Goal: Task Accomplishment & Management: Manage account settings

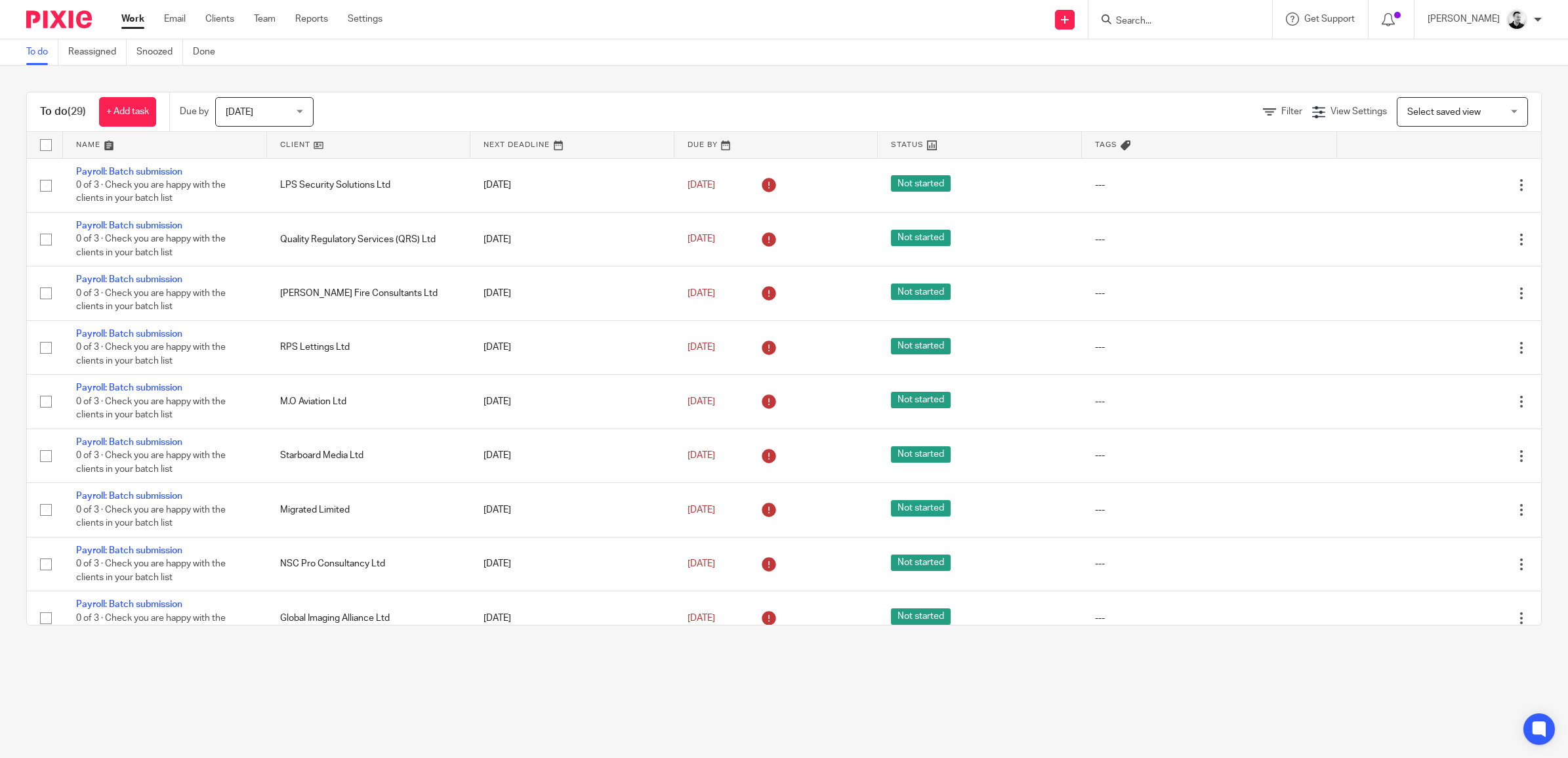
click at [1188, 18] on input "Search" at bounding box center [1174, 22] width 118 height 12
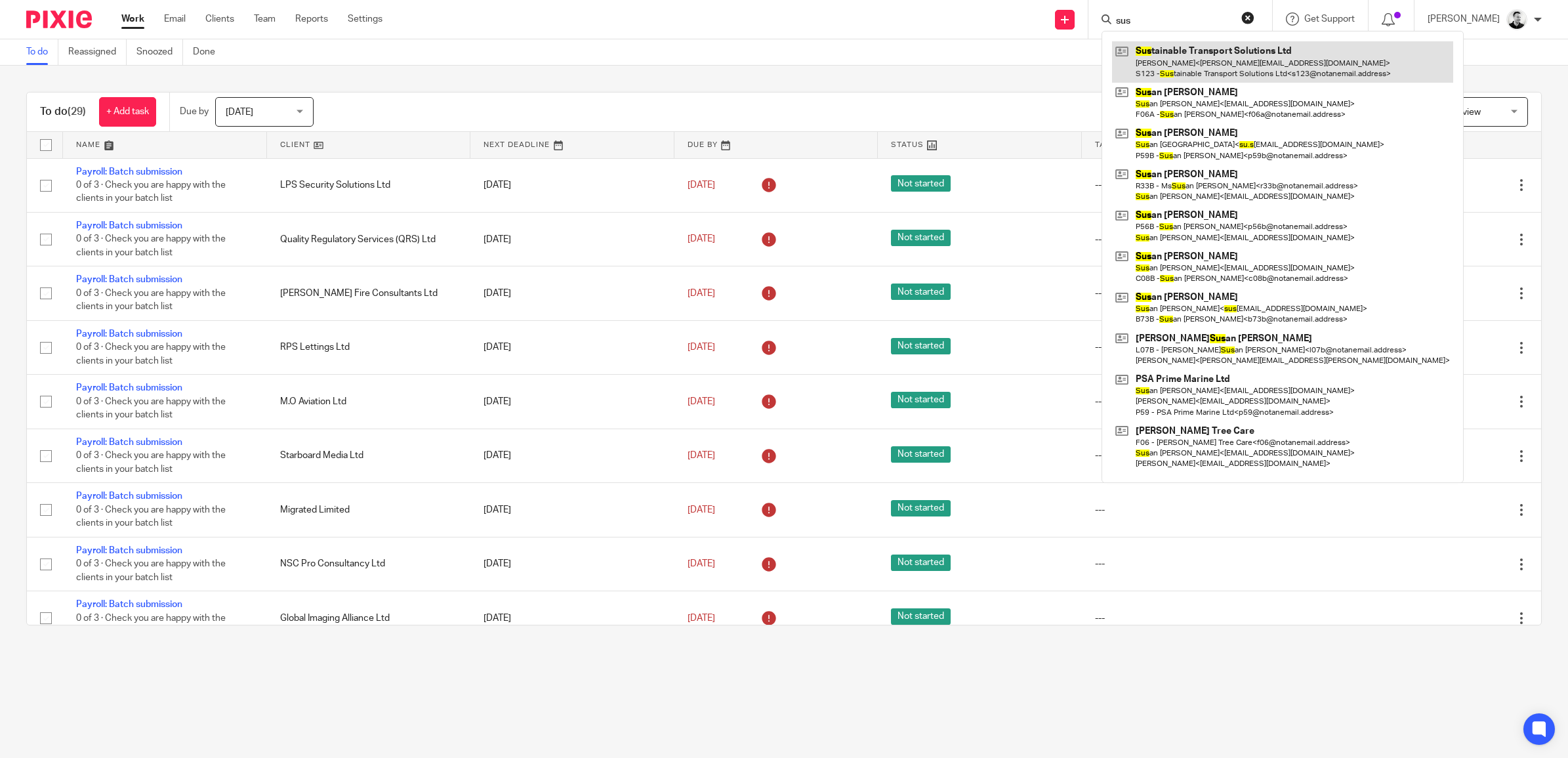
type input "sus"
click at [1200, 56] on link at bounding box center [1283, 62] width 341 height 41
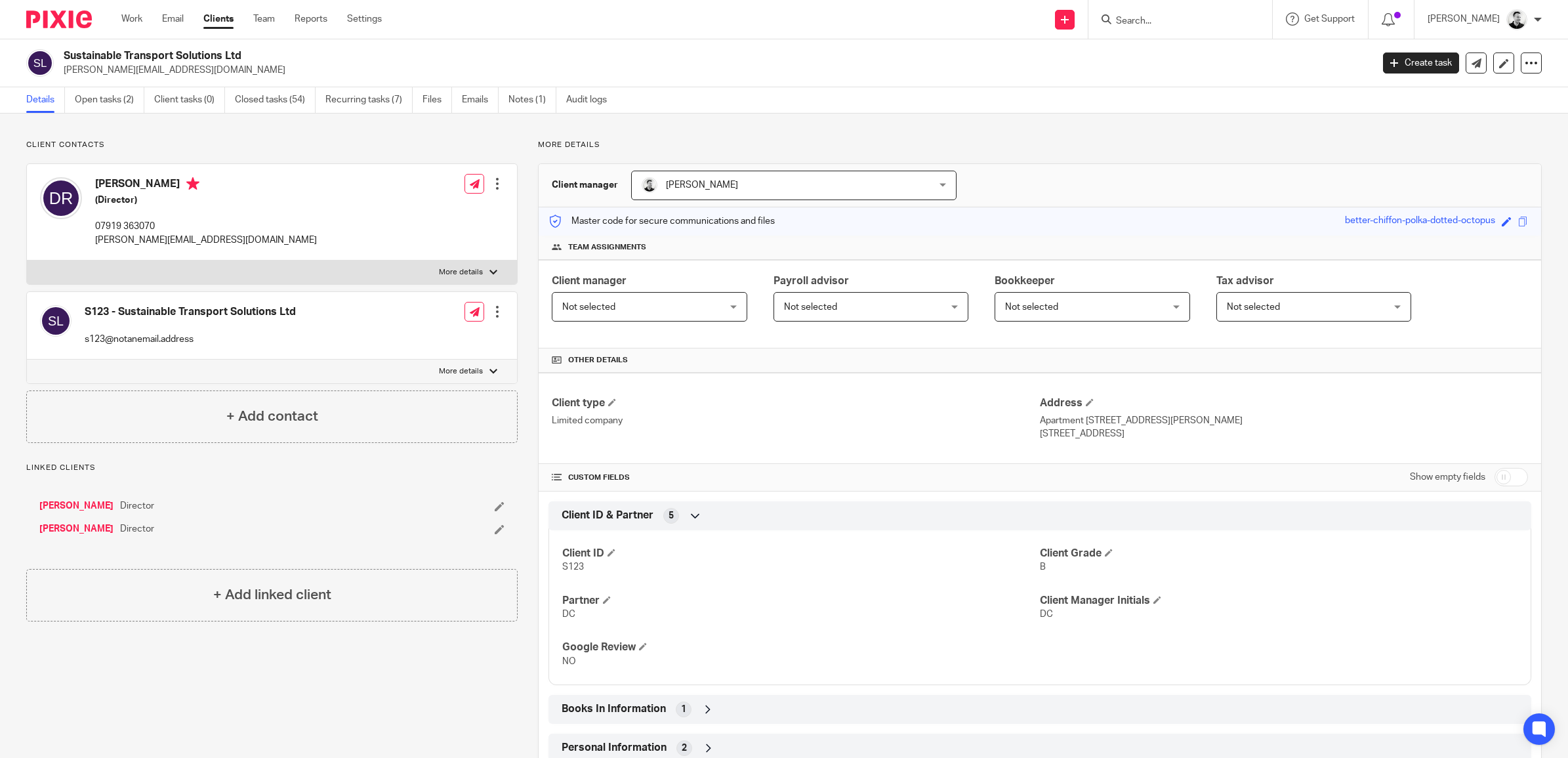
click at [1508, 470] on input "checkbox" at bounding box center [1511, 477] width 33 height 18
checkbox input "true"
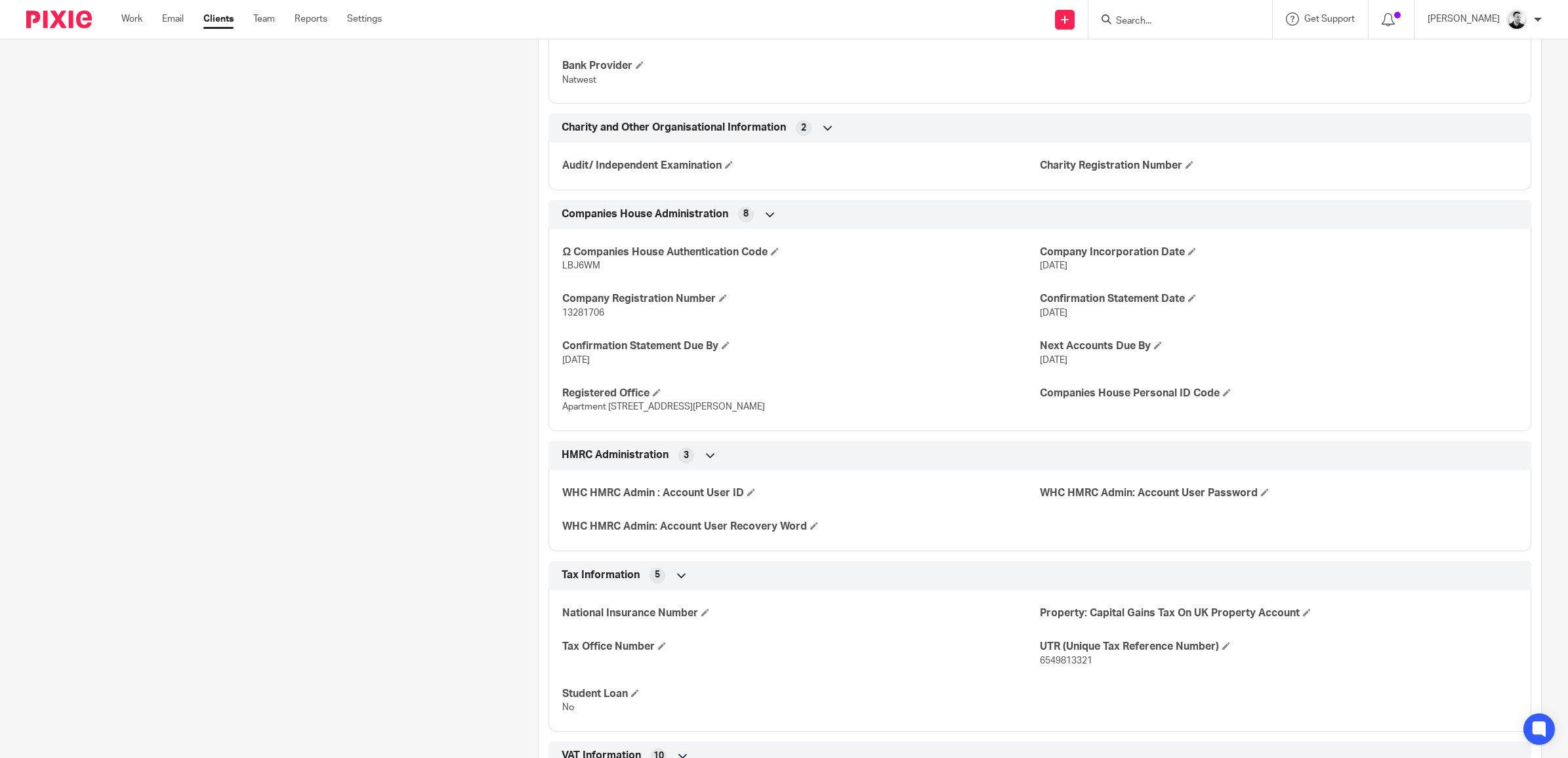
scroll to position [2017, 0]
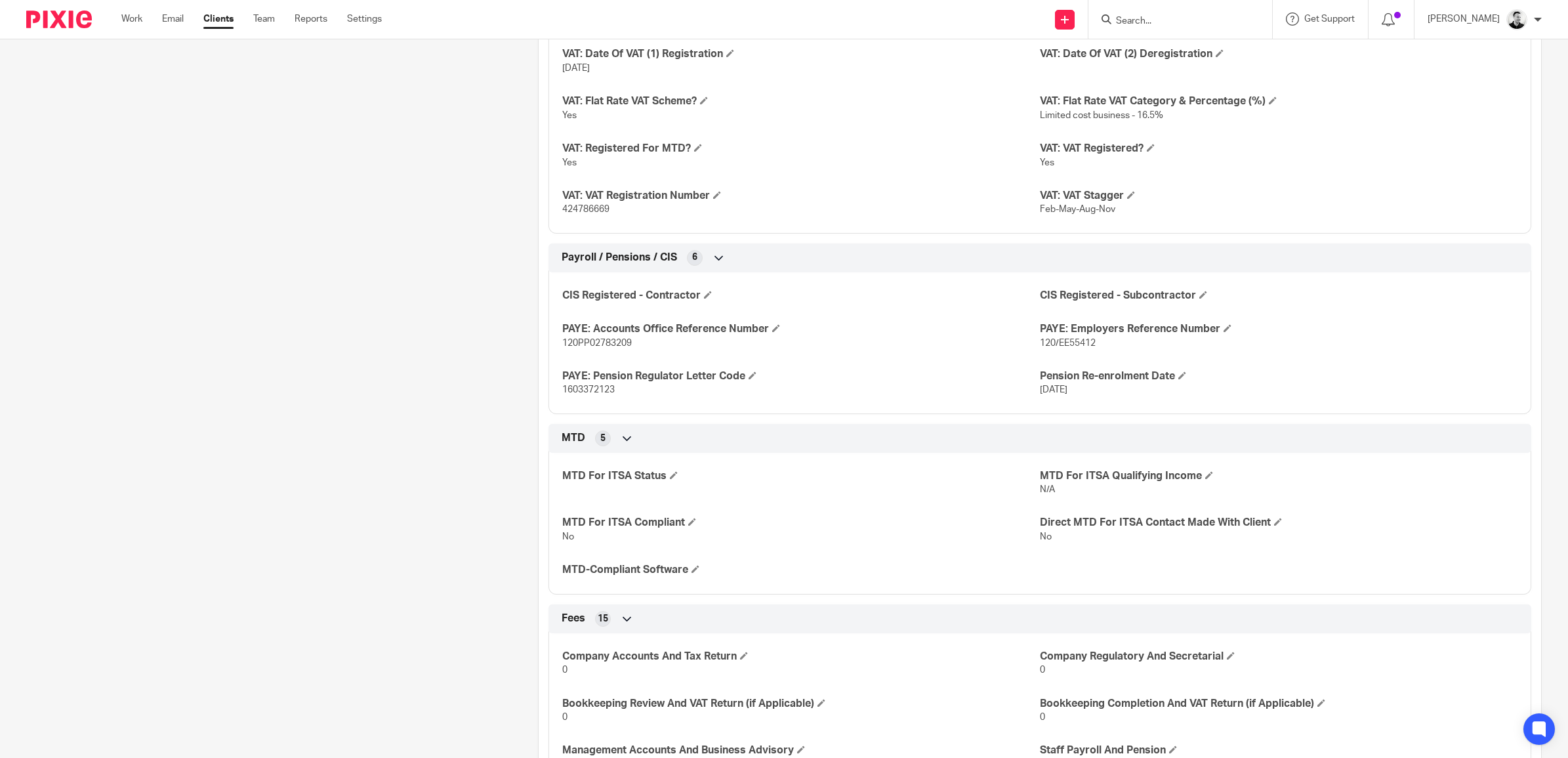
click at [597, 393] on span "1603372123" at bounding box center [588, 389] width 53 height 9
copy span "1603372123"
click at [1065, 344] on span "120/EE55412" at bounding box center [1068, 343] width 56 height 9
click at [1064, 344] on span "120/EE55412" at bounding box center [1068, 343] width 56 height 9
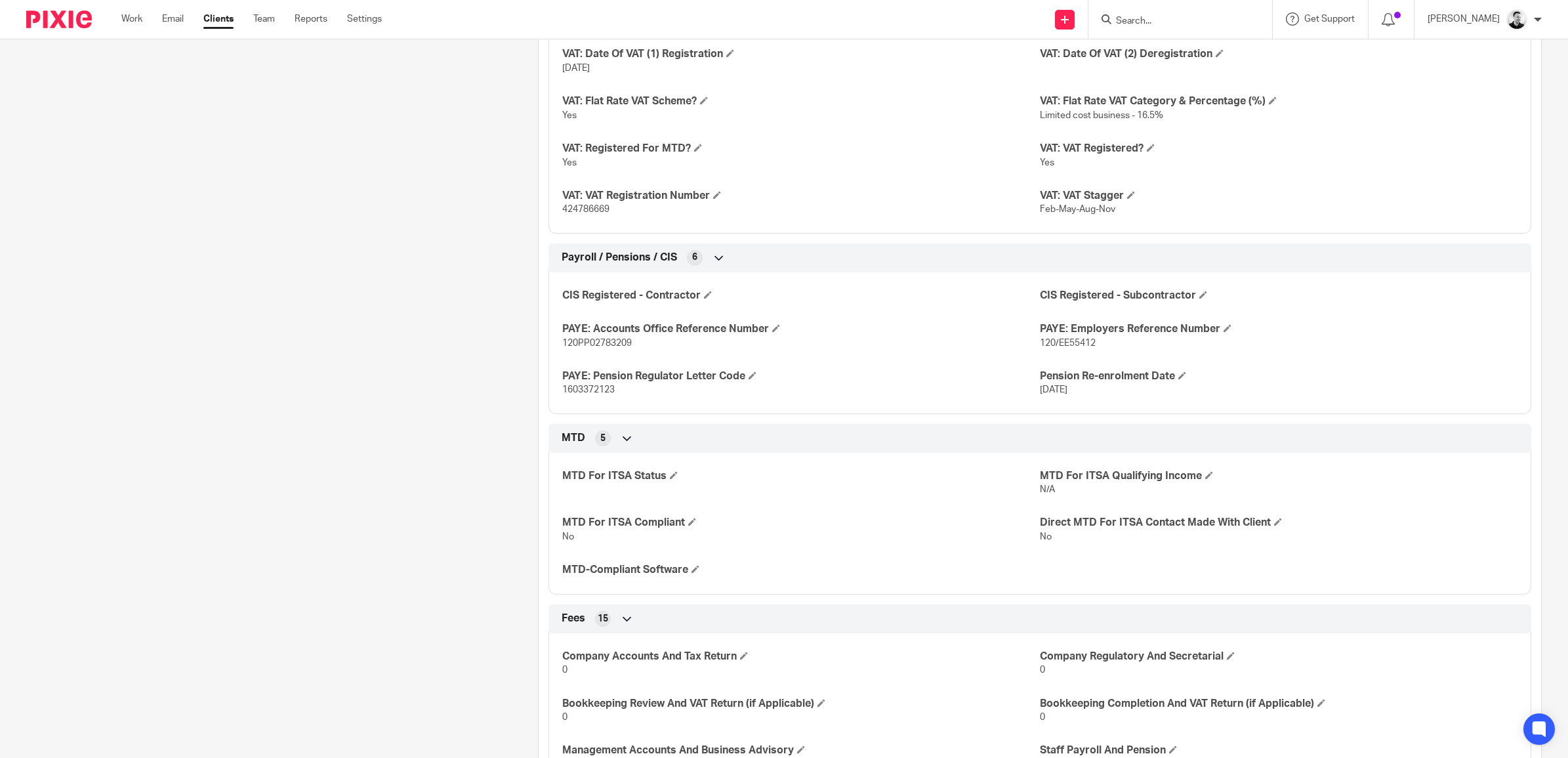
drag, startPoint x: 1064, startPoint y: 344, endPoint x: 1041, endPoint y: 342, distance: 23.1
click at [1041, 342] on span "120/EE55412" at bounding box center [1068, 343] width 56 height 9
copy p "120/EE55412"
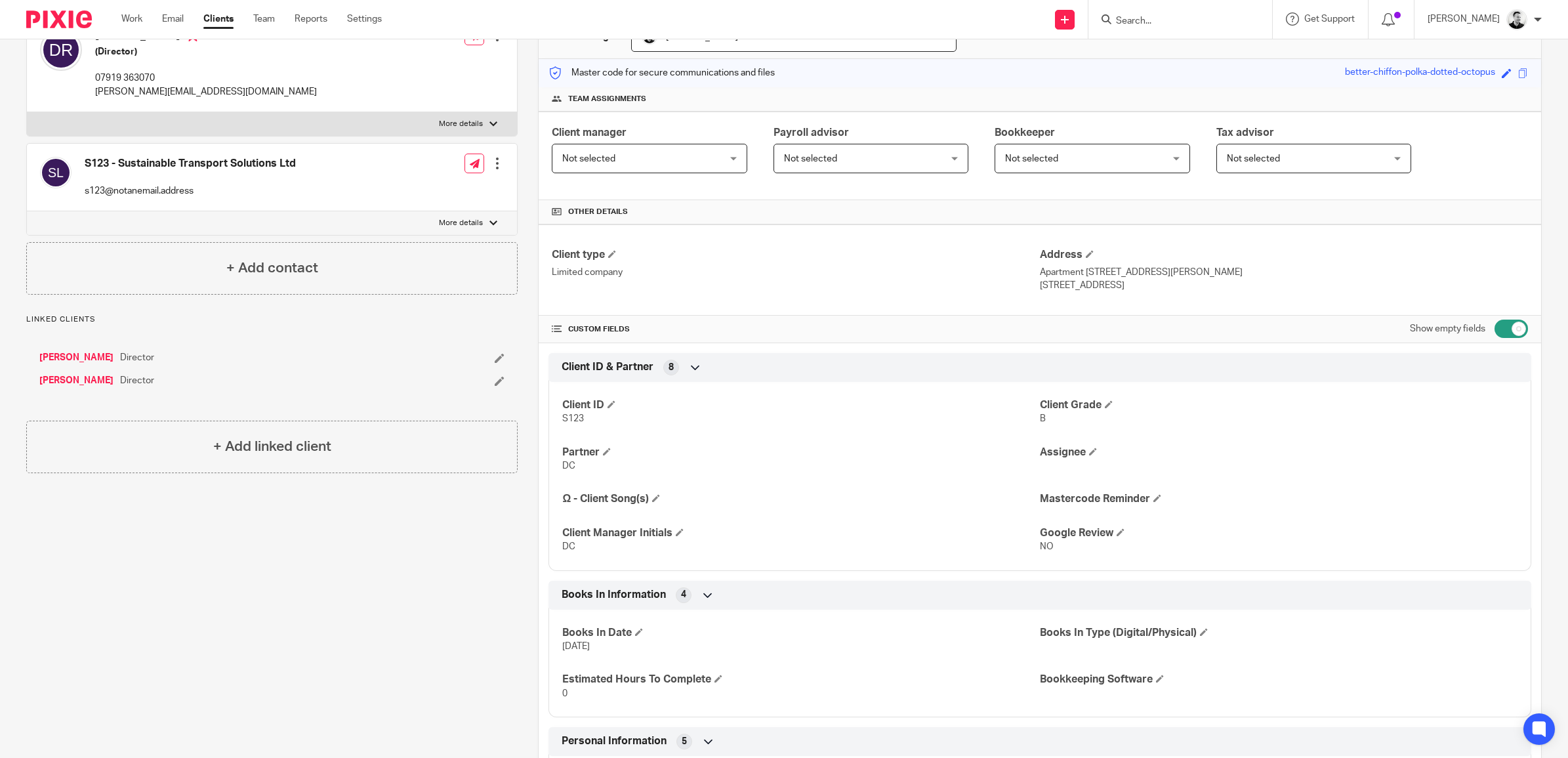
scroll to position [0, 0]
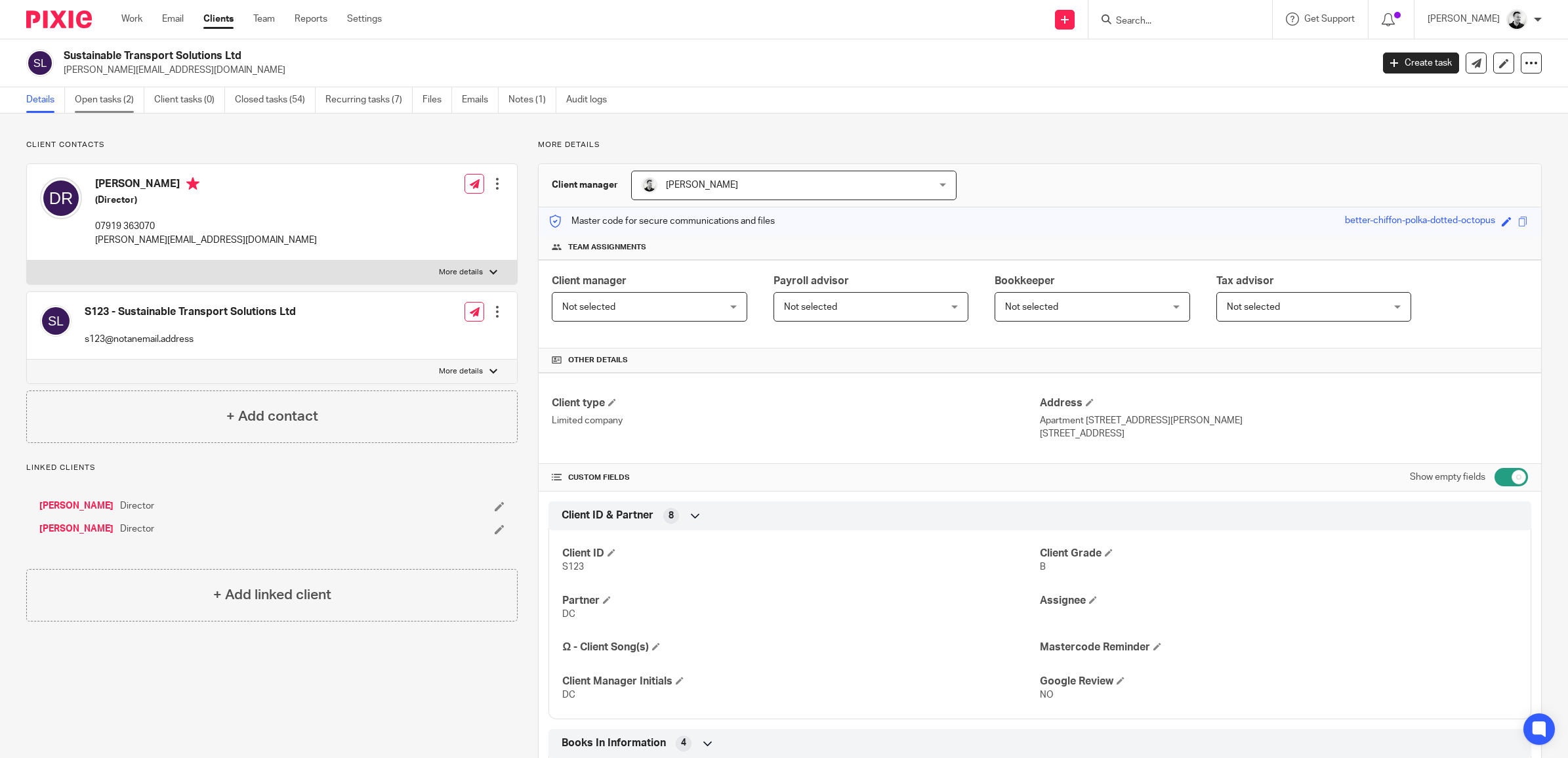
click at [105, 103] on link "Open tasks (2)" at bounding box center [110, 100] width 69 height 26
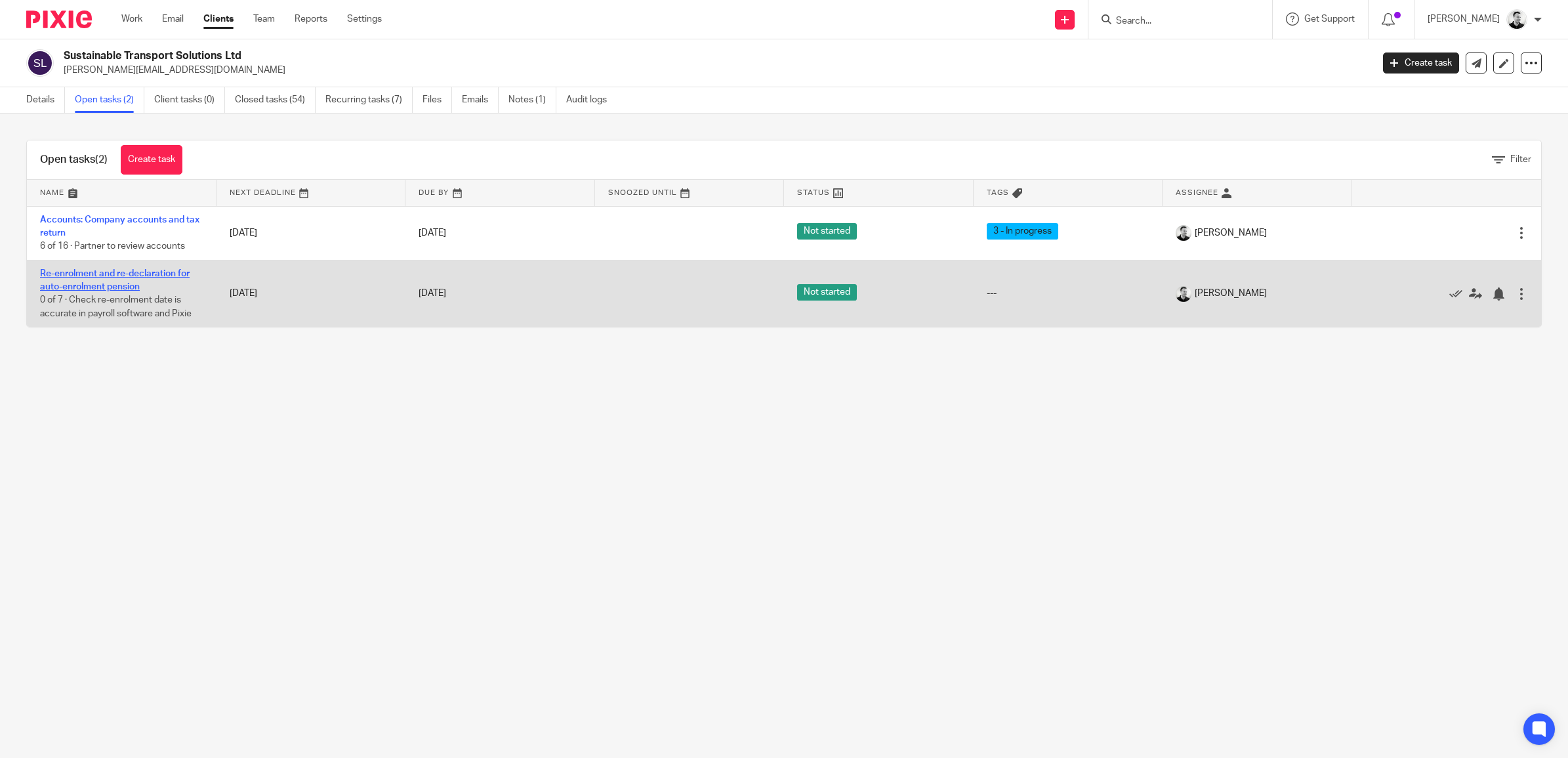
click at [126, 273] on link "Re-enrolment and re-declaration for auto-enrolment pension" at bounding box center [115, 280] width 150 height 22
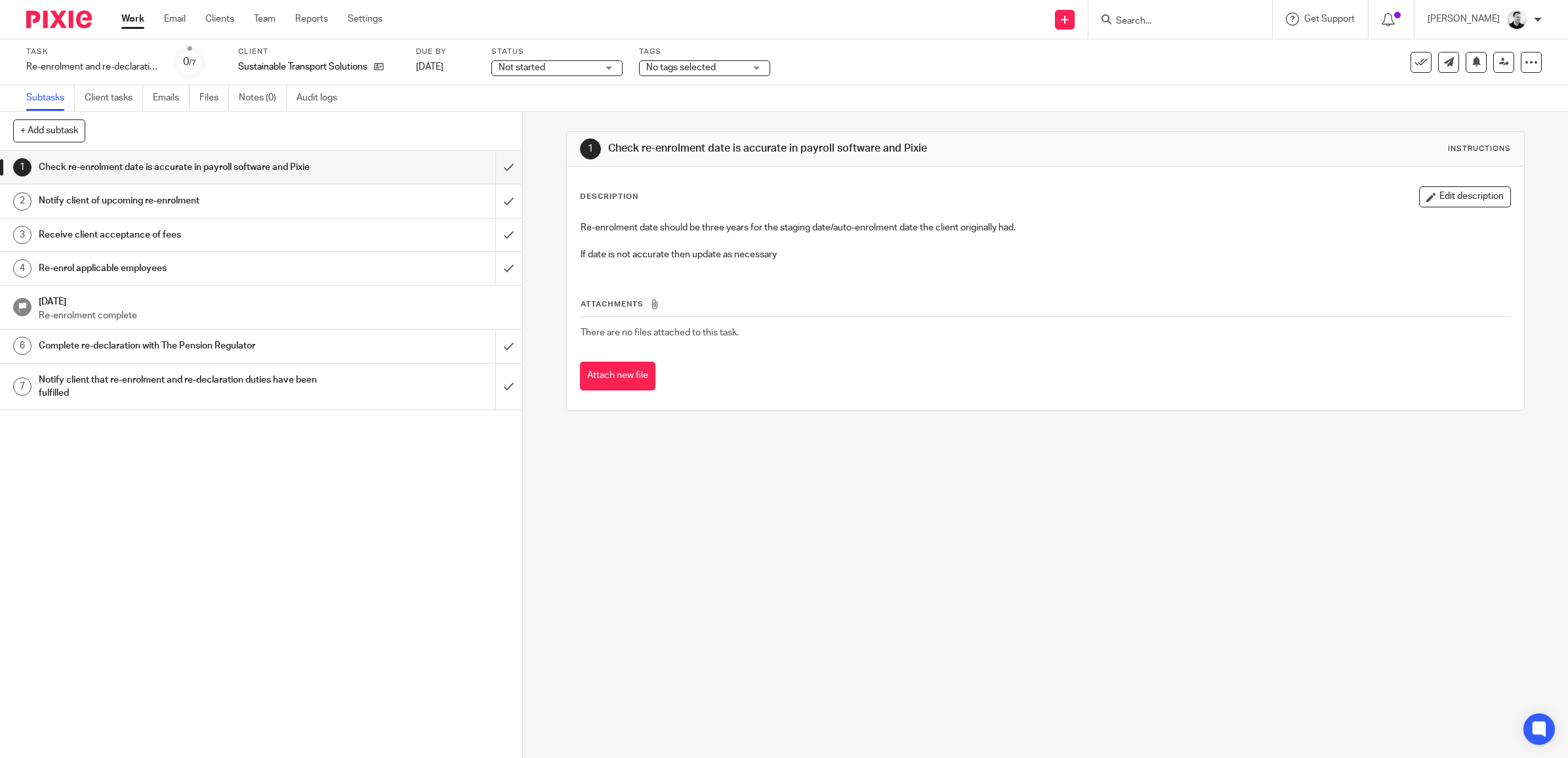
click at [690, 67] on span "No tags selected" at bounding box center [681, 67] width 69 height 9
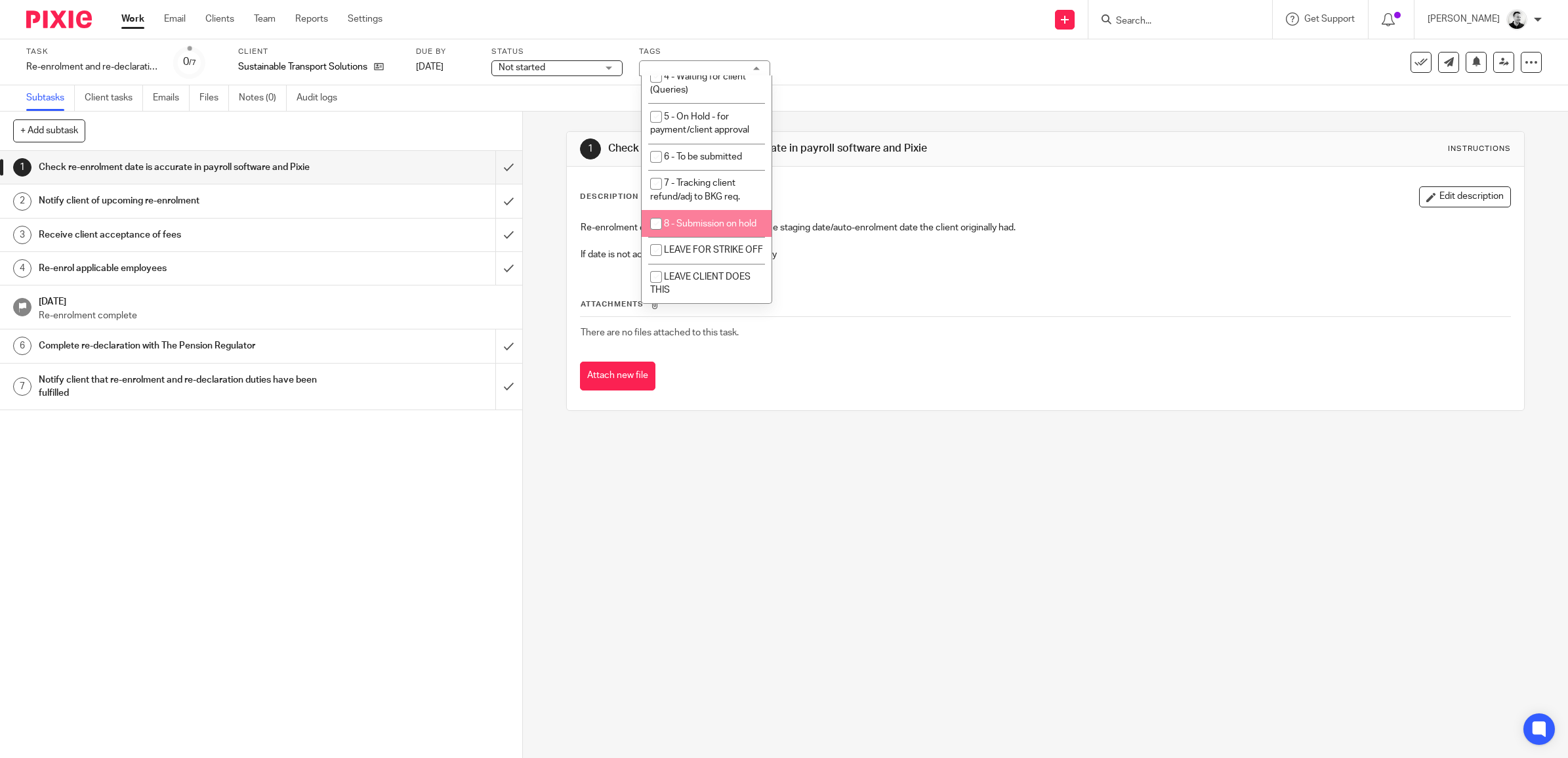
scroll to position [143, 0]
click at [695, 285] on span "LEAVE CLIENT DOES THIS" at bounding box center [700, 283] width 101 height 23
checkbox input "true"
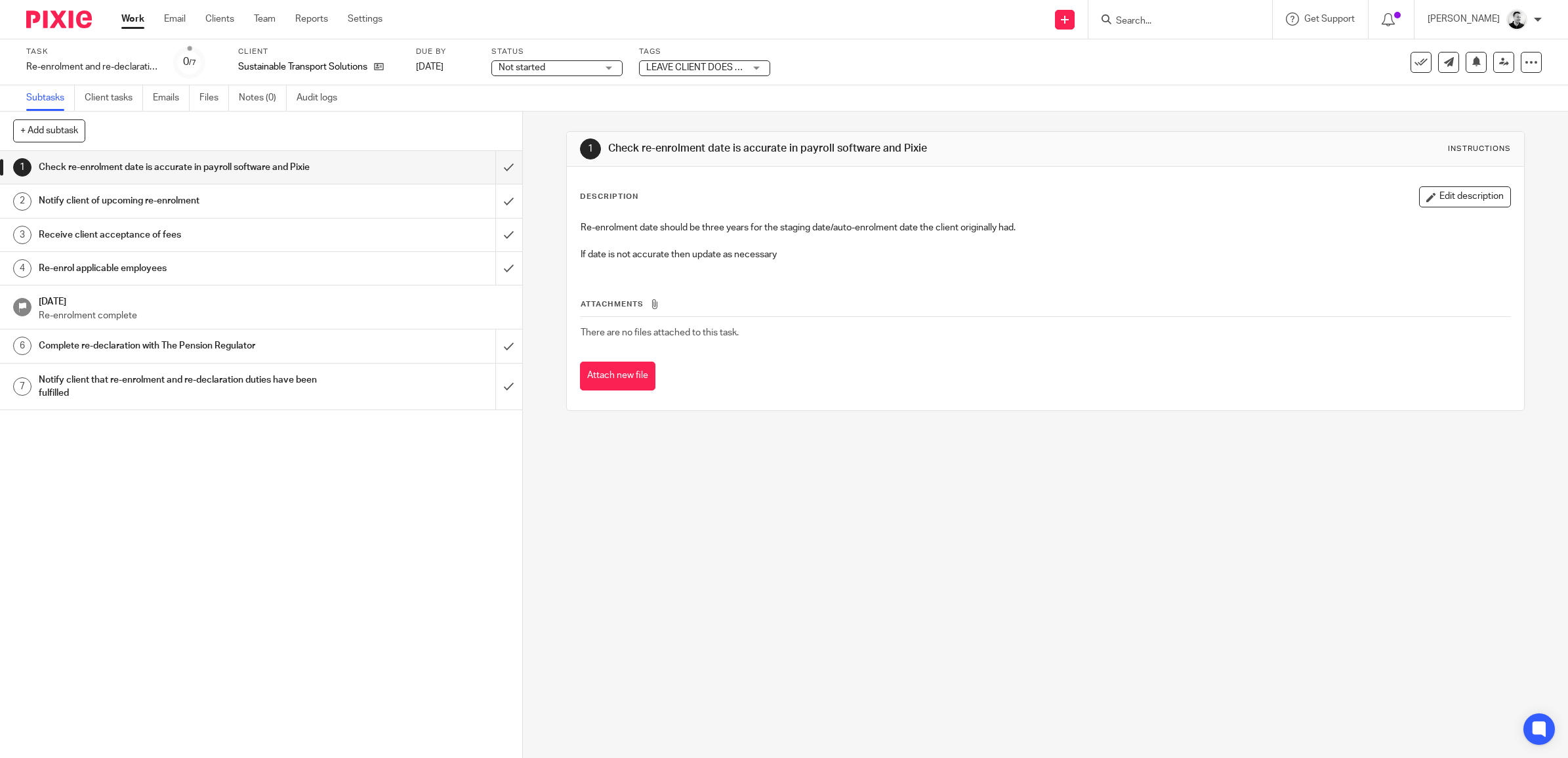
click at [849, 112] on div "1 Check re-enrolment date is accurate in payroll software and Pixie Instruction…" at bounding box center [1046, 271] width 959 height 319
click at [492, 171] on input "submit" at bounding box center [261, 167] width 522 height 33
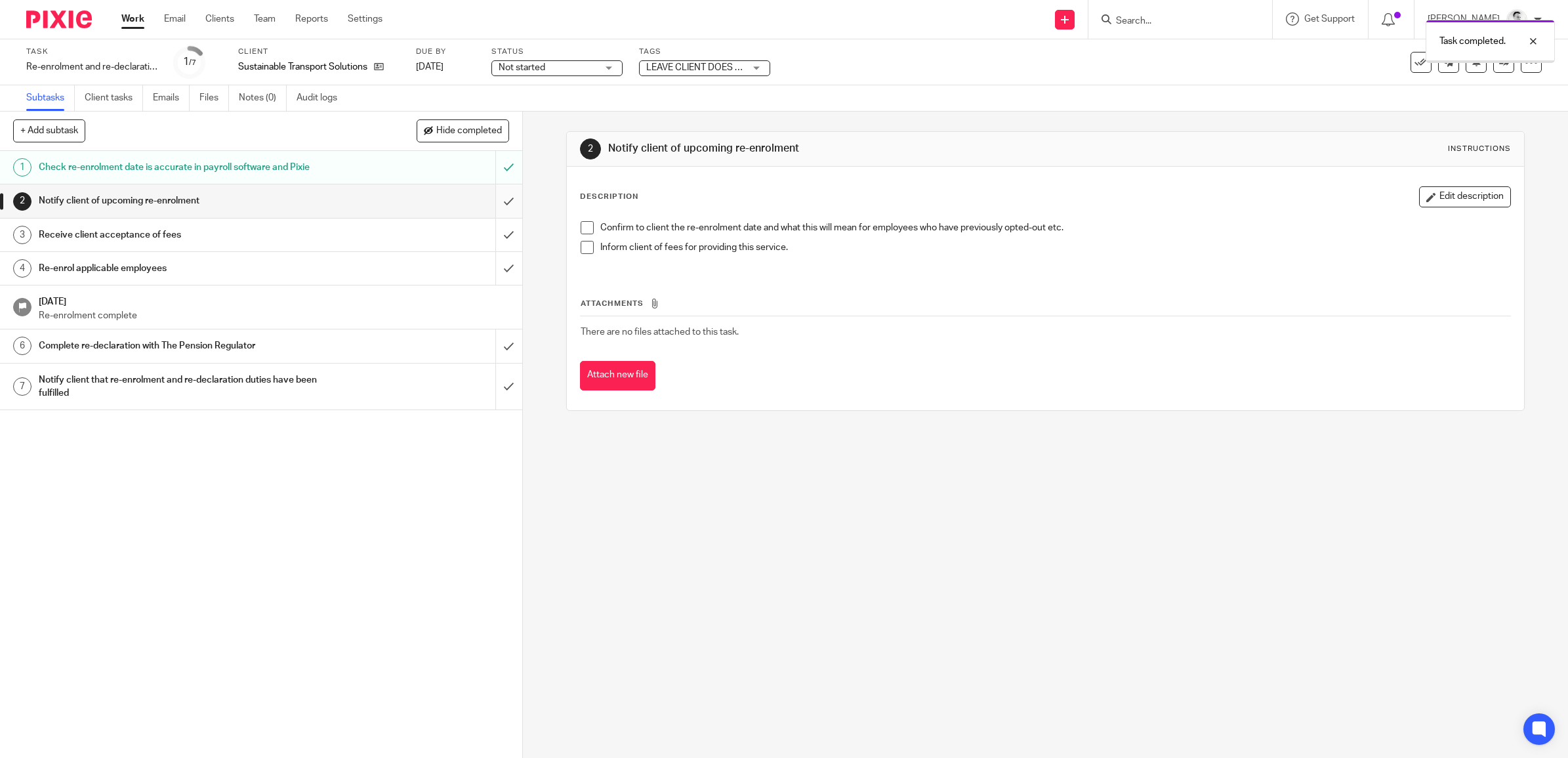
click at [492, 203] on input "submit" at bounding box center [261, 201] width 522 height 33
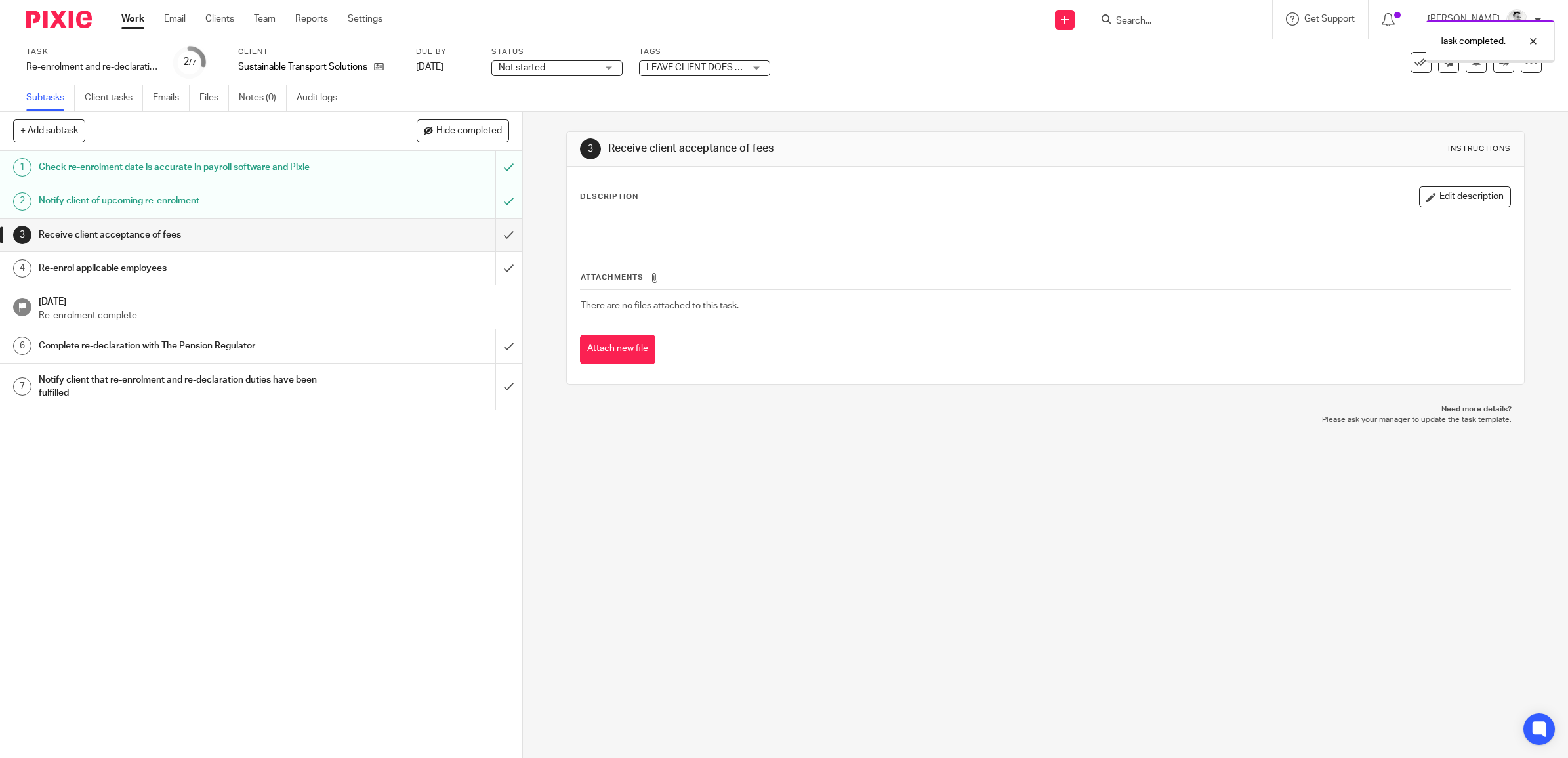
click at [490, 236] on input "submit" at bounding box center [261, 235] width 522 height 33
click at [492, 268] on input "submit" at bounding box center [261, 268] width 522 height 33
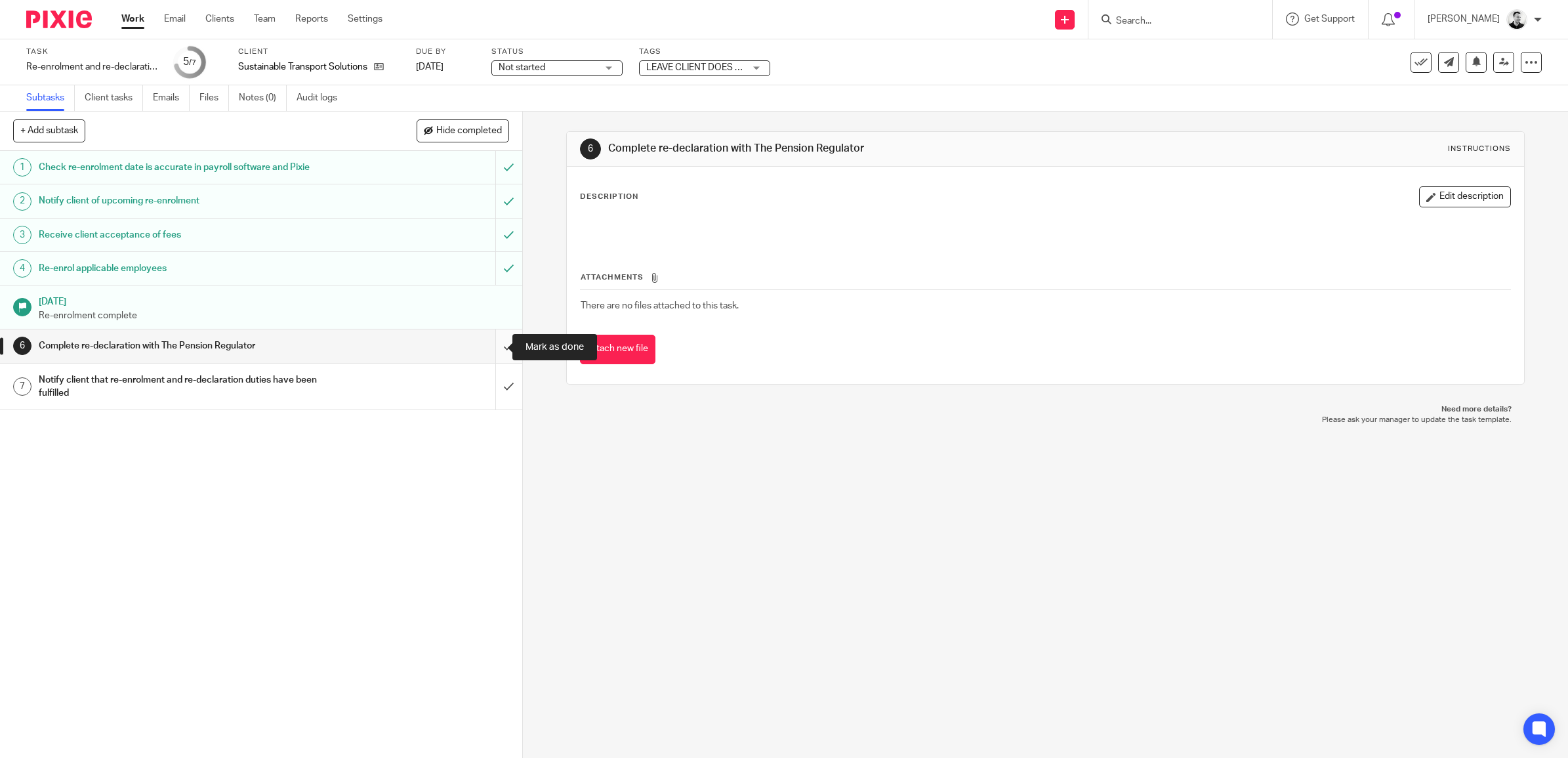
click at [491, 345] on input "submit" at bounding box center [261, 346] width 522 height 33
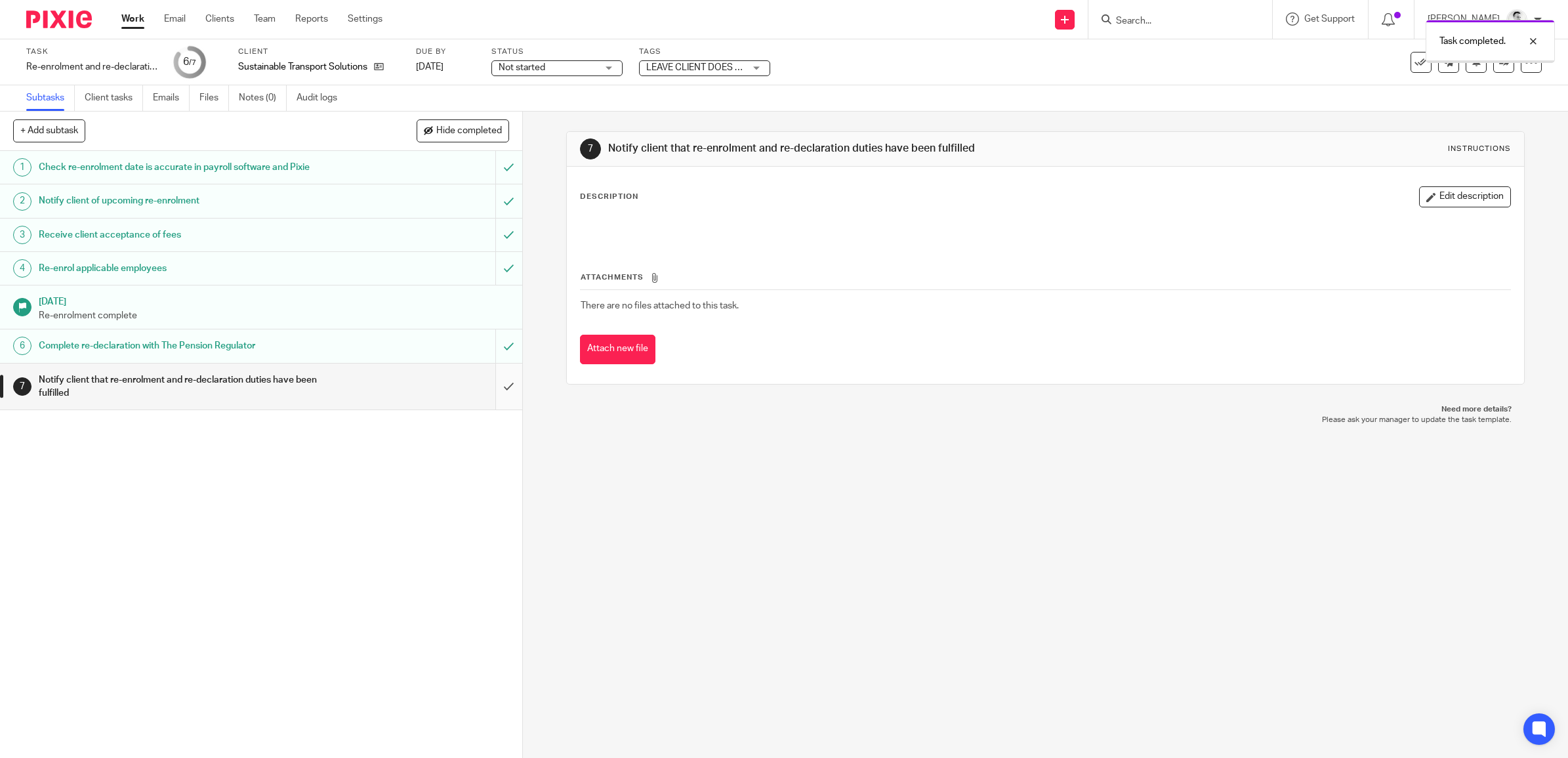
click at [490, 386] on input "submit" at bounding box center [261, 387] width 522 height 47
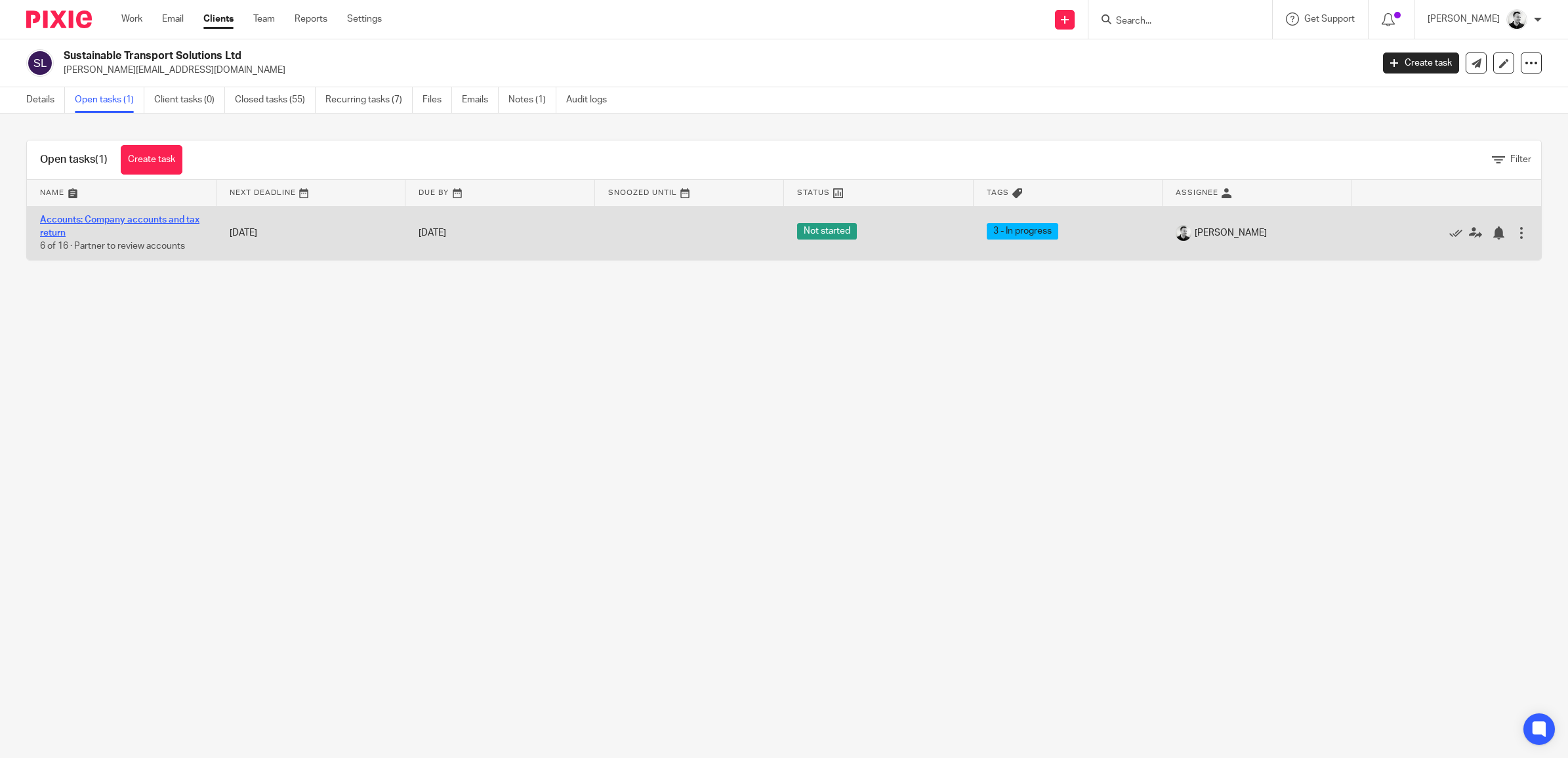
click at [155, 217] on link "Accounts: Company accounts and tax return" at bounding box center [120, 226] width 160 height 22
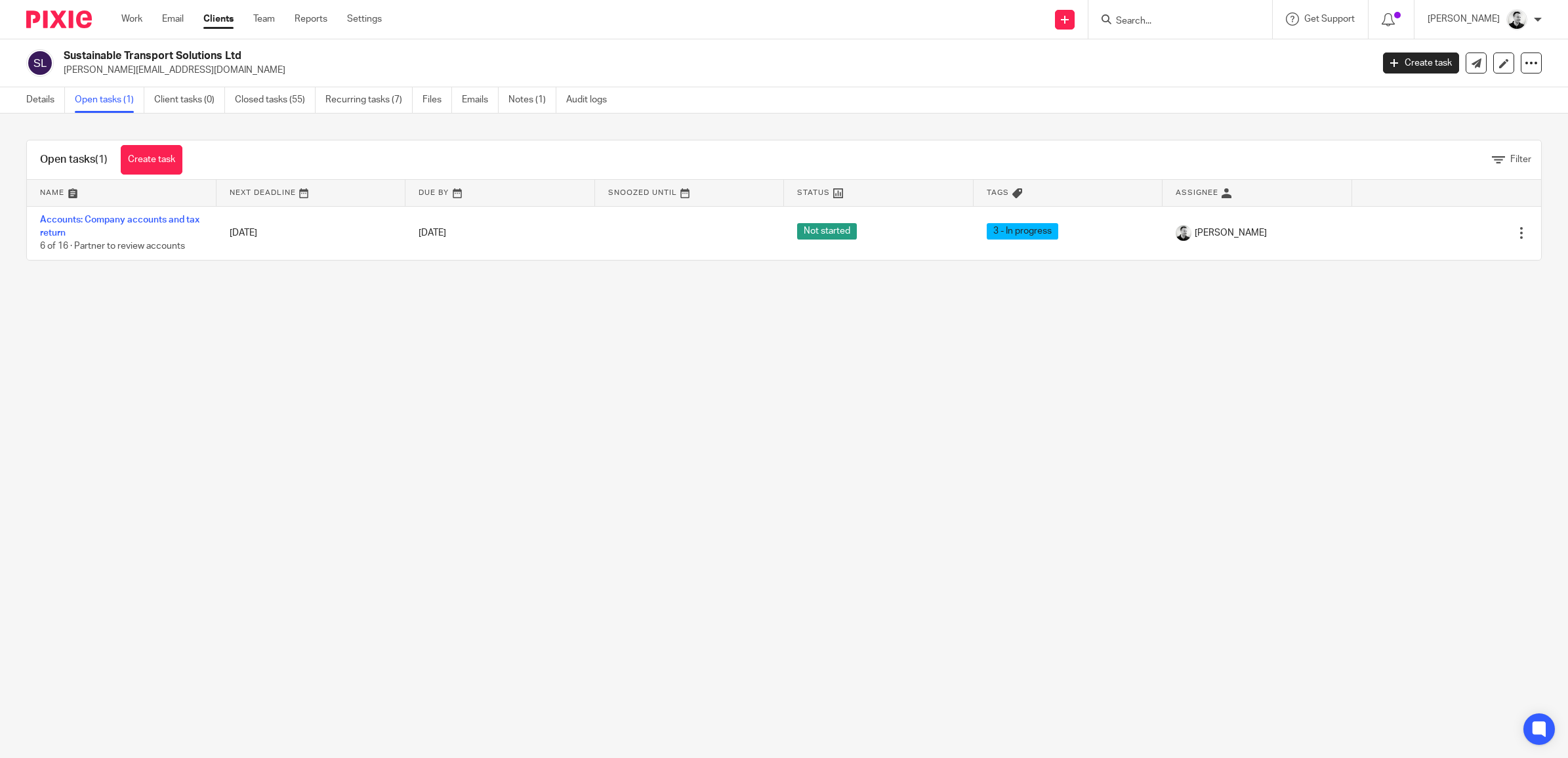
click at [130, 8] on div "Work Email Clients Team Reports Settings Work Email Clients Team Reports Settin…" at bounding box center [255, 19] width 293 height 39
click at [130, 13] on link "Work" at bounding box center [132, 19] width 21 height 13
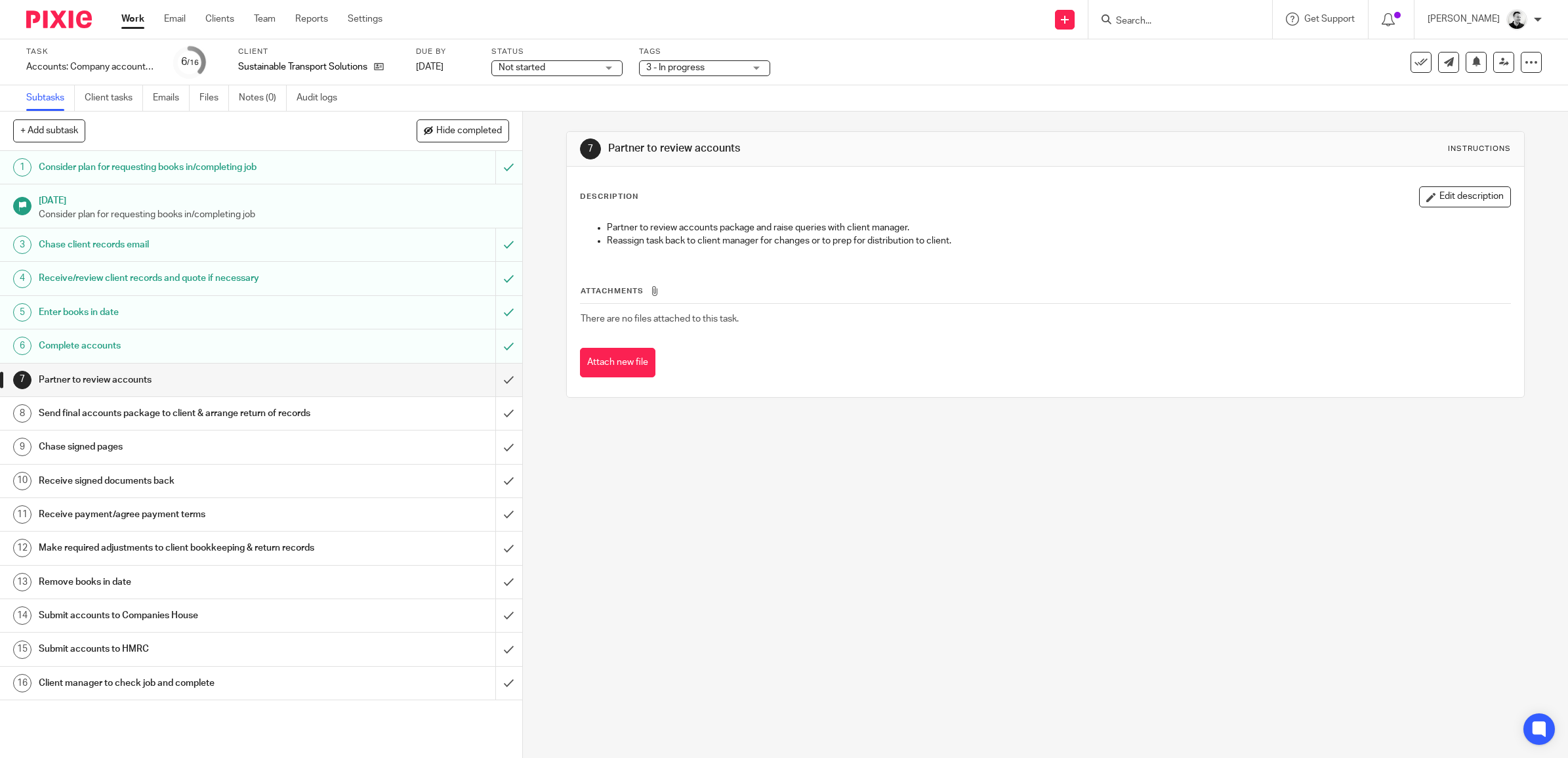
click at [705, 70] on span "3 - In progress" at bounding box center [676, 67] width 58 height 9
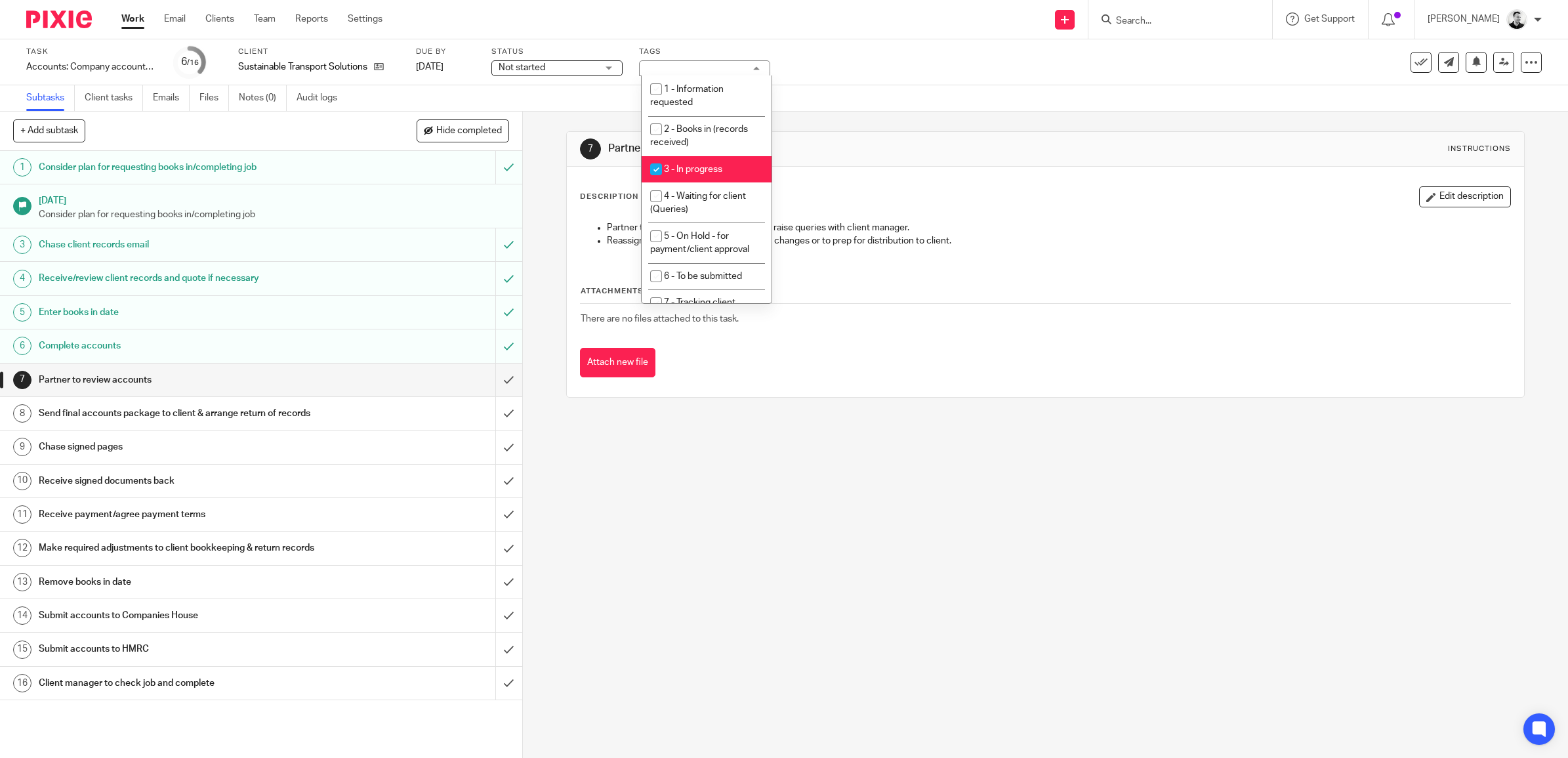
click at [697, 168] on span "3 - In progress" at bounding box center [693, 169] width 58 height 9
checkbox input "false"
click at [712, 237] on span "5 - On Hold - for payment/client approval" at bounding box center [699, 243] width 99 height 23
checkbox input "true"
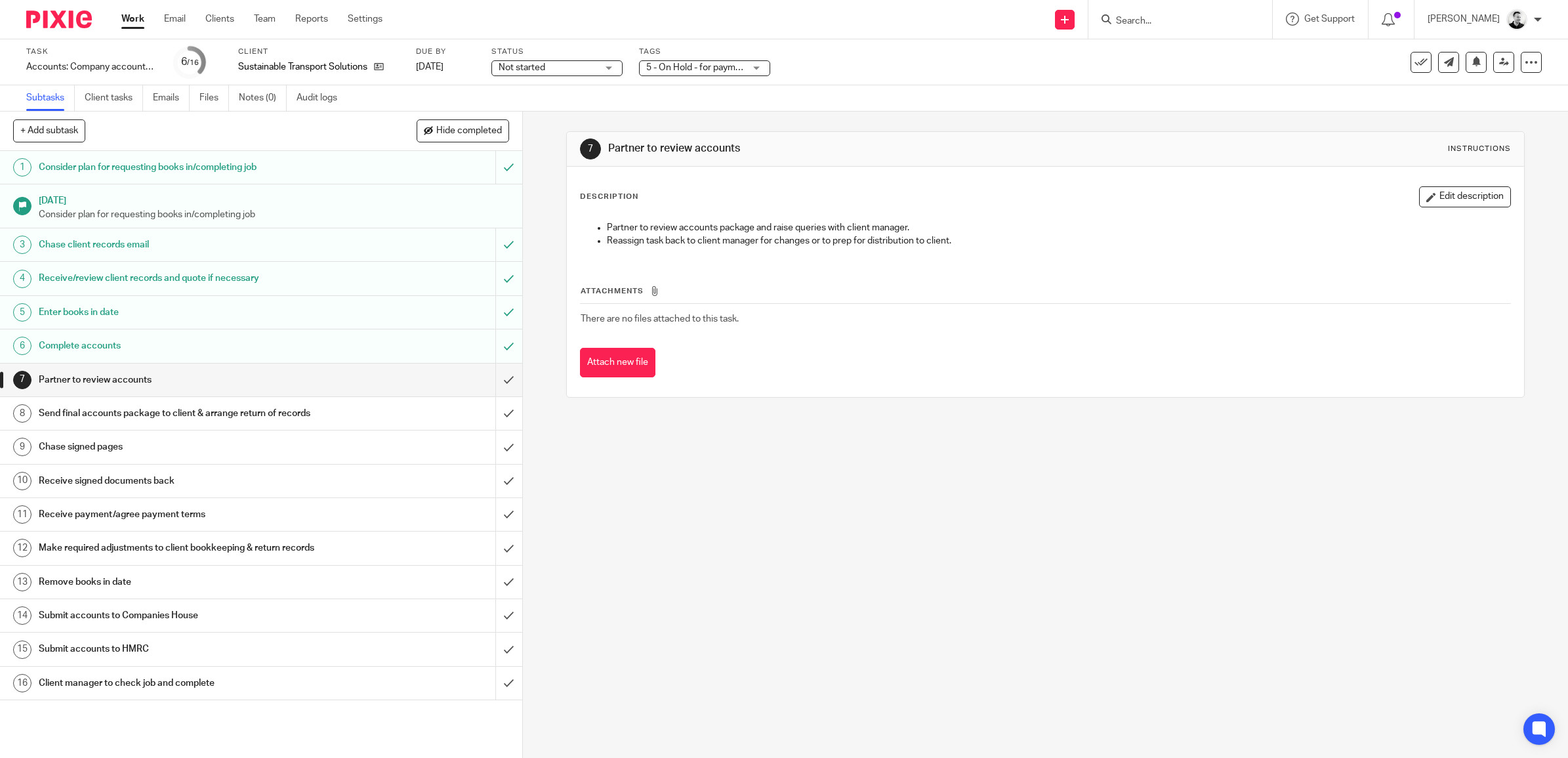
click at [797, 80] on div "Task Accounts: Company accounts and tax return Save Accounts: Company accounts …" at bounding box center [784, 62] width 1568 height 46
click at [457, 69] on link "[DATE]" at bounding box center [445, 67] width 59 height 14
click at [490, 381] on input "submit" at bounding box center [261, 380] width 522 height 33
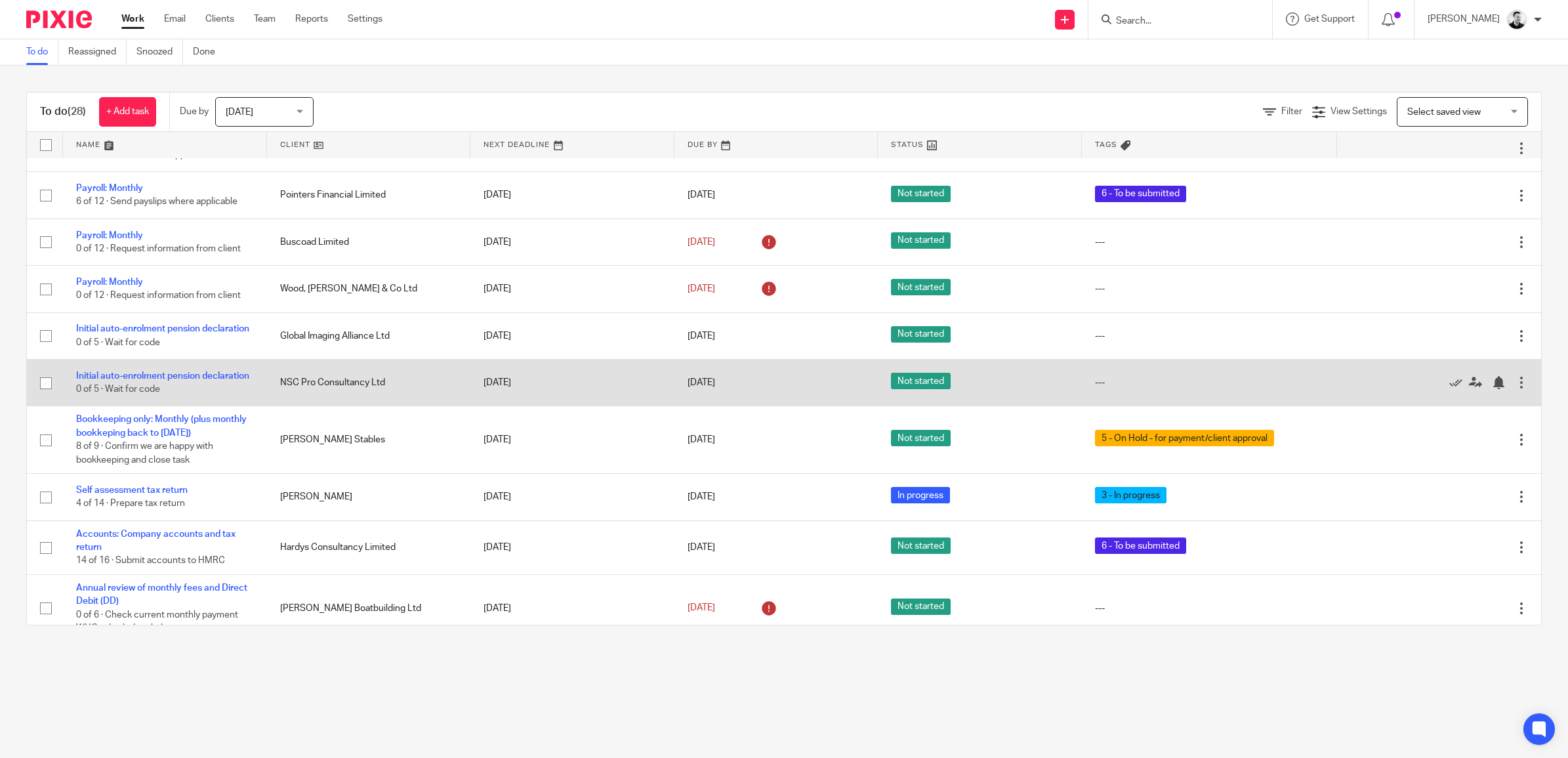
scroll to position [985, 0]
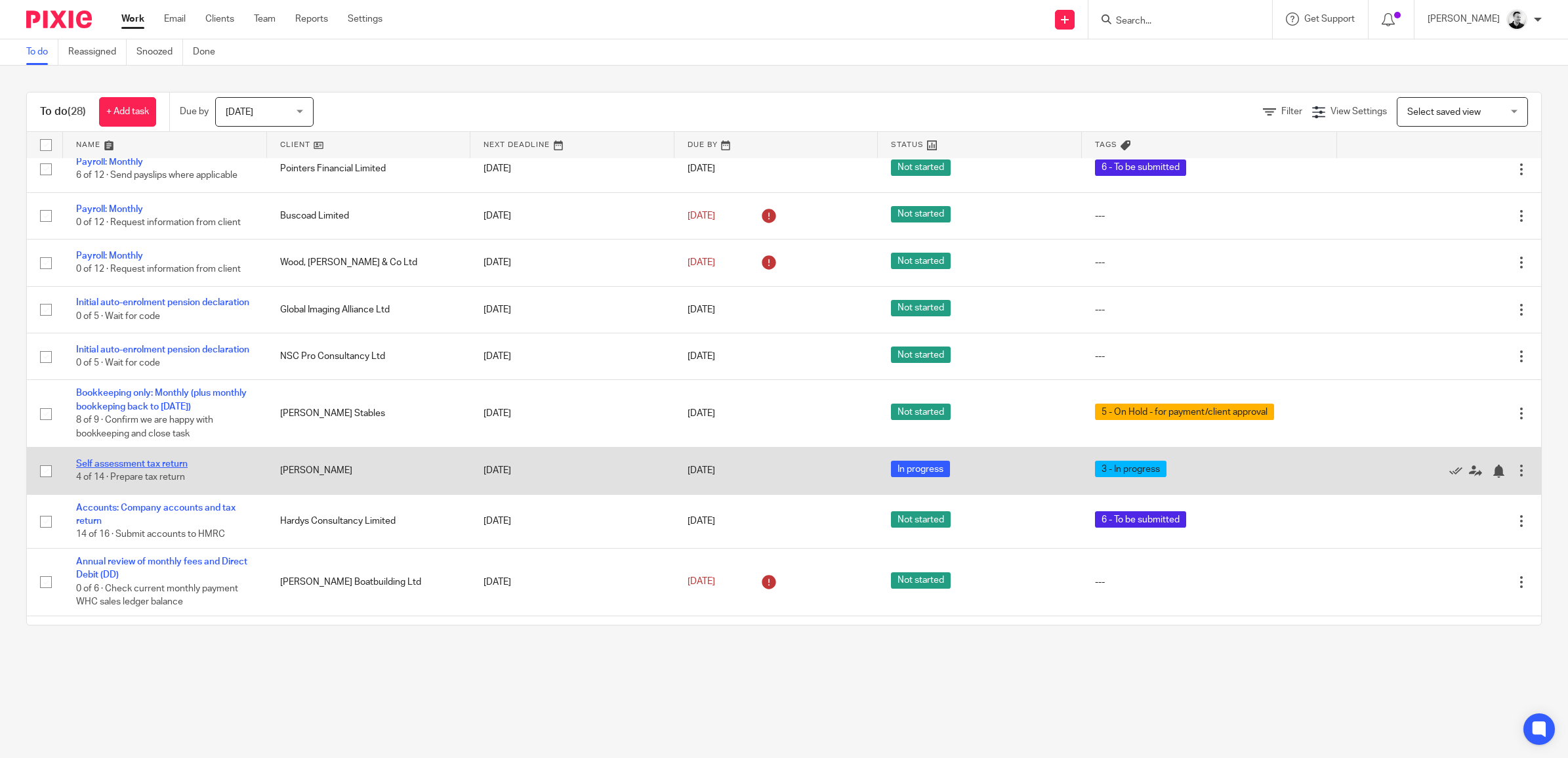
click at [174, 469] on link "Self assessment tax return" at bounding box center [132, 464] width 112 height 9
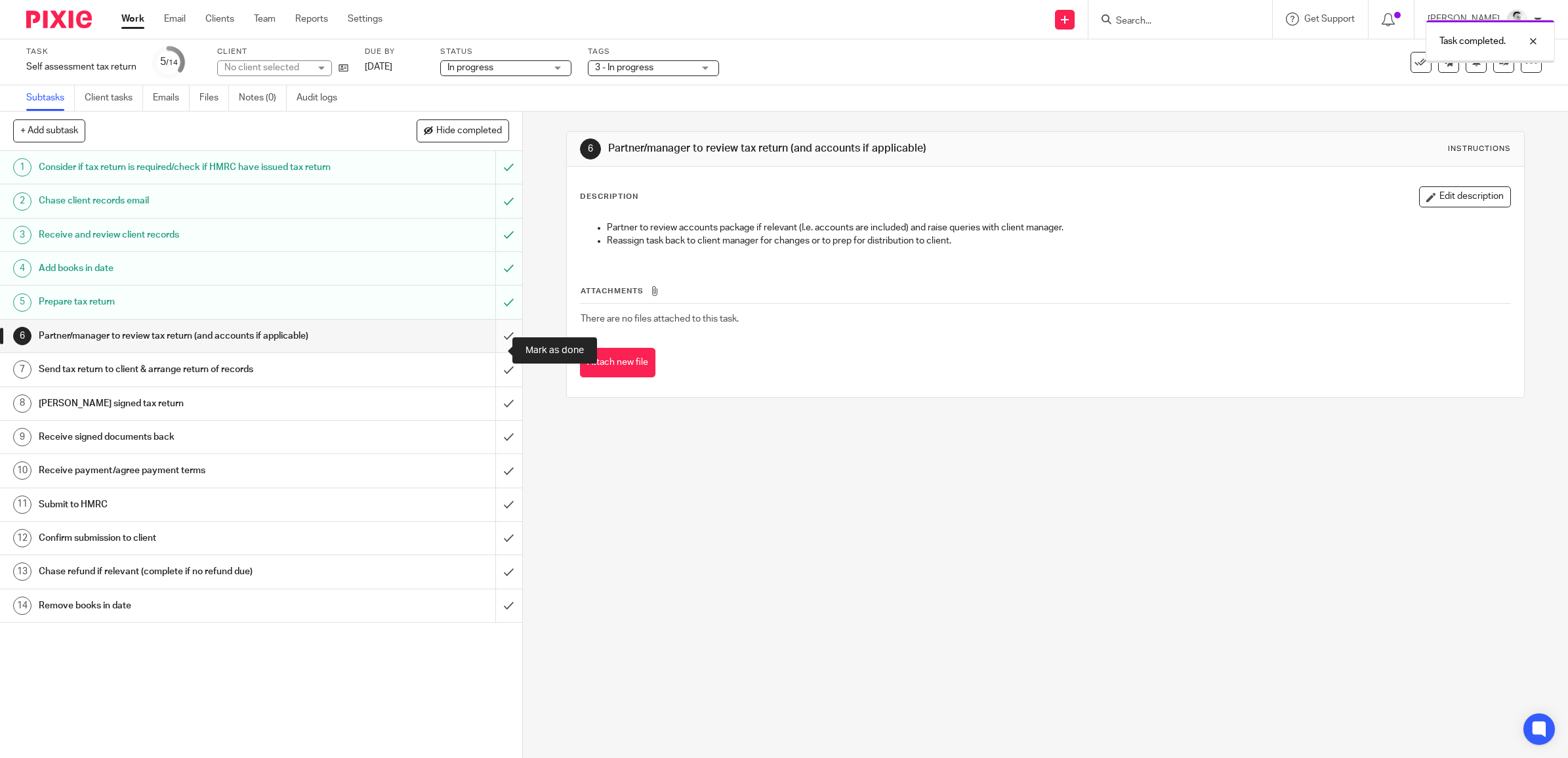
click at [490, 346] on input "submit" at bounding box center [261, 336] width 522 height 33
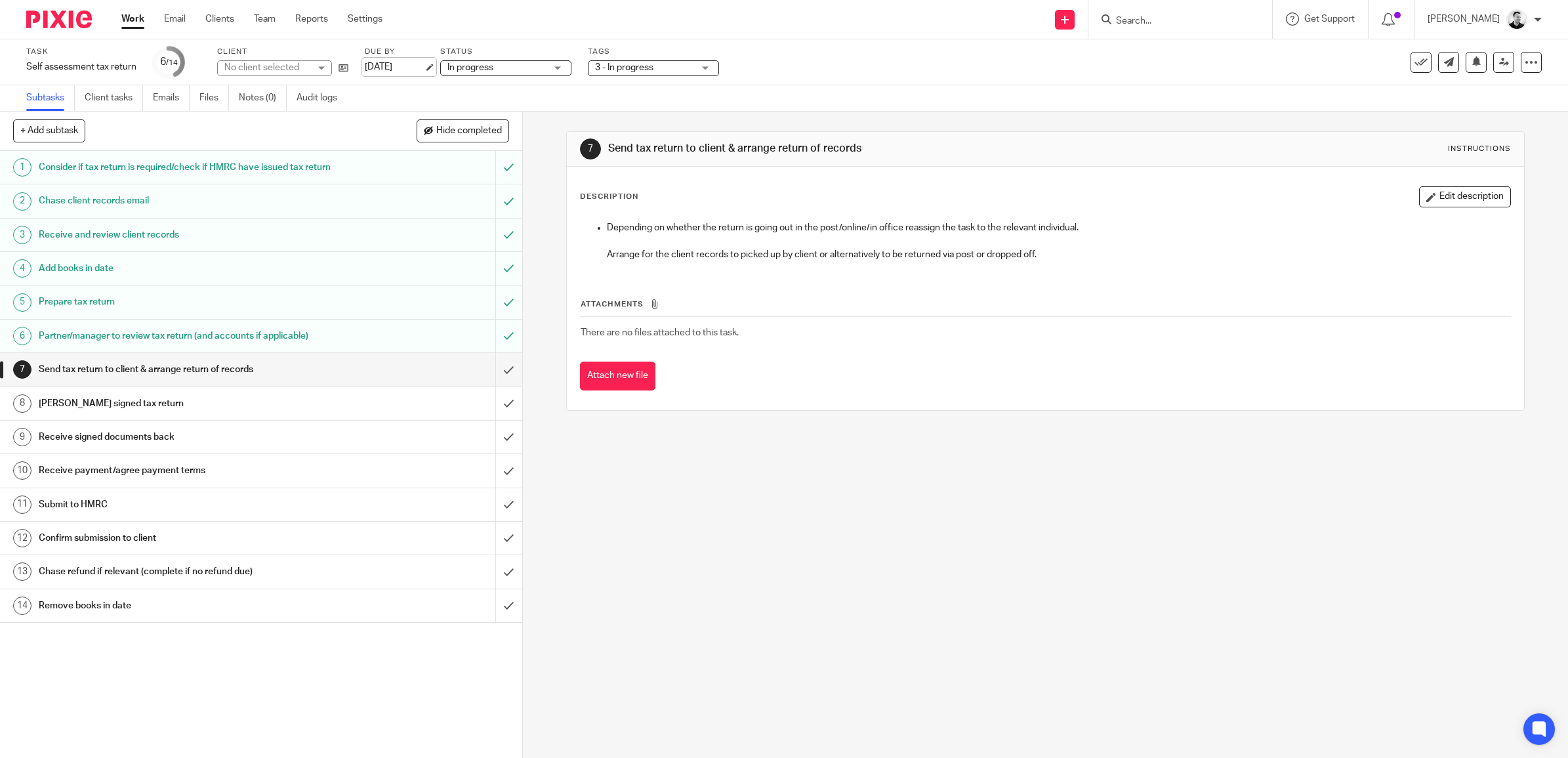
click at [394, 67] on link "[DATE]" at bounding box center [394, 67] width 59 height 14
click at [638, 63] on span "3 - In progress" at bounding box center [624, 67] width 58 height 9
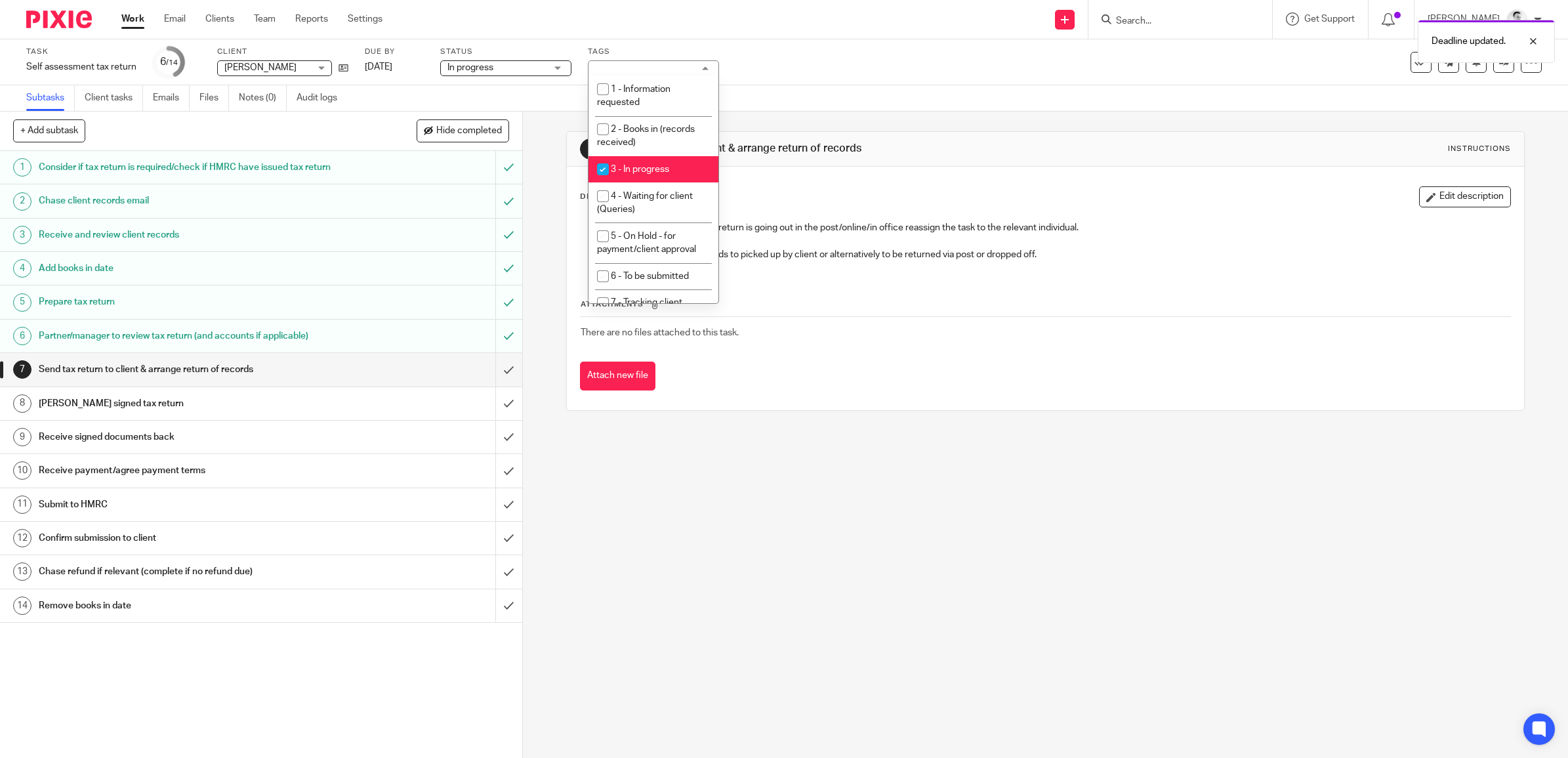
click at [647, 161] on li "3 - In progress" at bounding box center [653, 169] width 130 height 27
checkbox input "false"
click at [641, 232] on span "5 - On Hold - for payment/client approval" at bounding box center [647, 243] width 99 height 23
checkbox input "true"
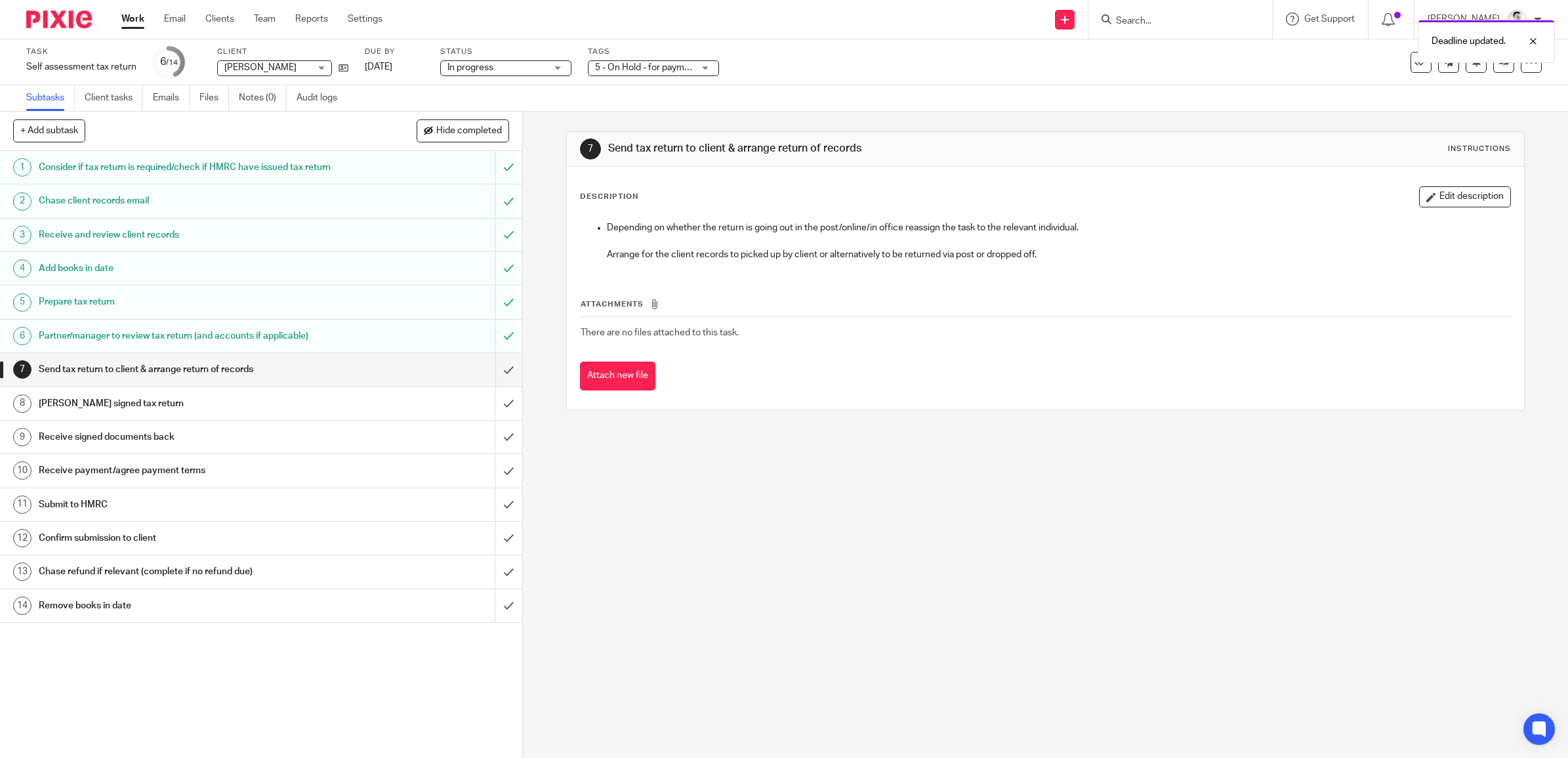
drag, startPoint x: 769, startPoint y: 95, endPoint x: 575, endPoint y: 61, distance: 197.0
click at [769, 94] on div "Subtasks Client tasks Emails Files Notes (0) Audit logs" at bounding box center [784, 99] width 1568 height 26
